Goal: Task Accomplishment & Management: Manage account settings

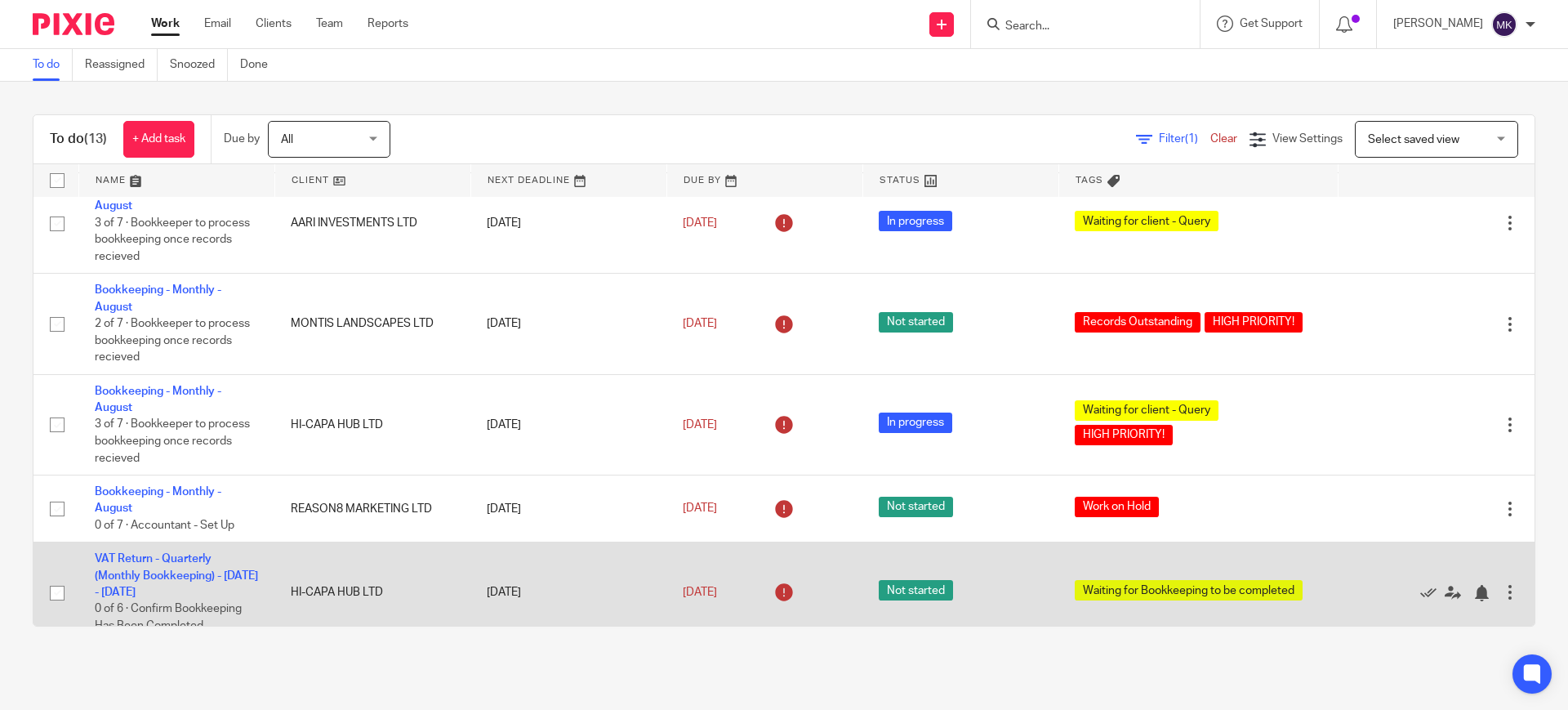
scroll to position [205, 0]
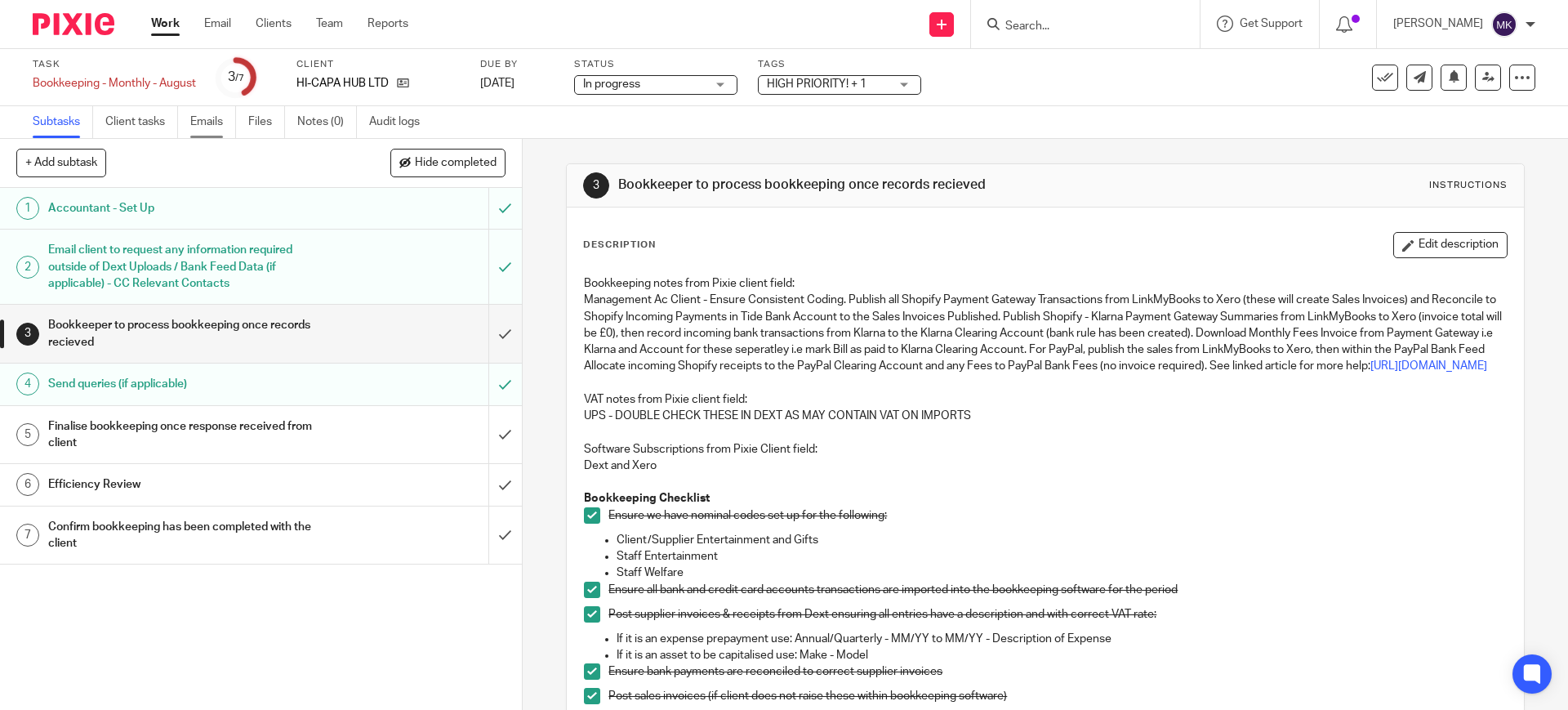
click at [220, 117] on link "Emails" at bounding box center [213, 122] width 46 height 32
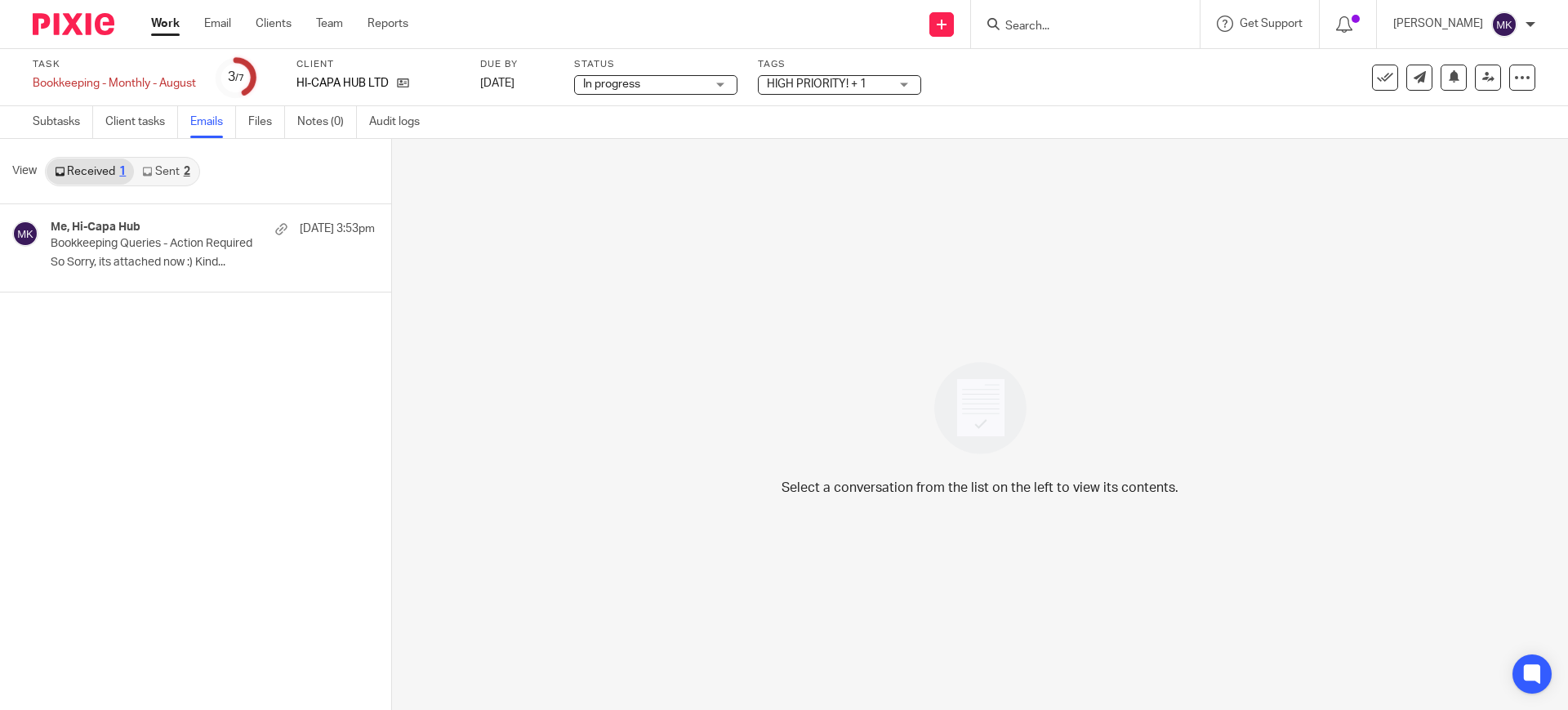
click at [169, 170] on link "Sent 2" at bounding box center [166, 171] width 64 height 26
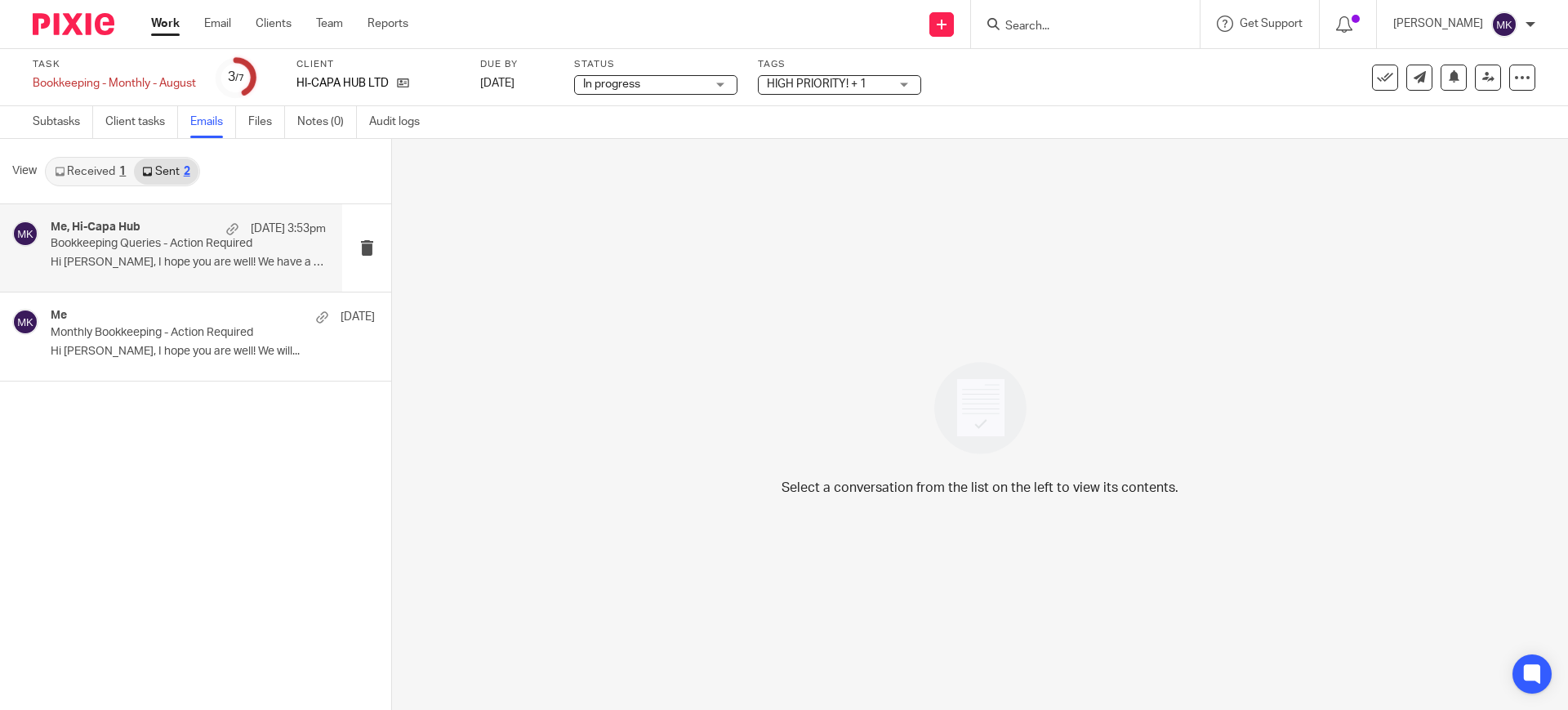
click at [185, 257] on p "Hi [PERSON_NAME], I hope you are well! We have a few..." at bounding box center [188, 262] width 275 height 14
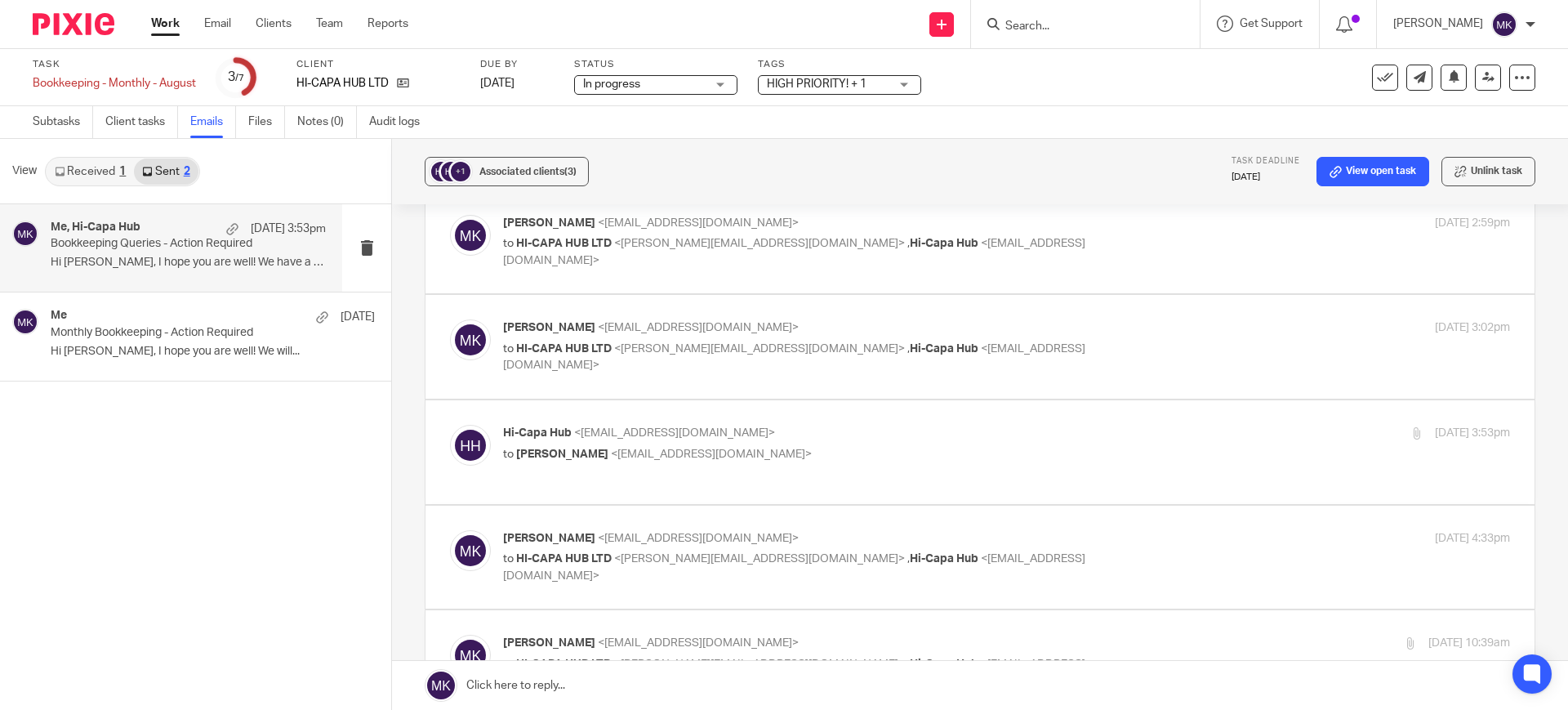
scroll to position [715, 0]
